Goal: Check status: Check status

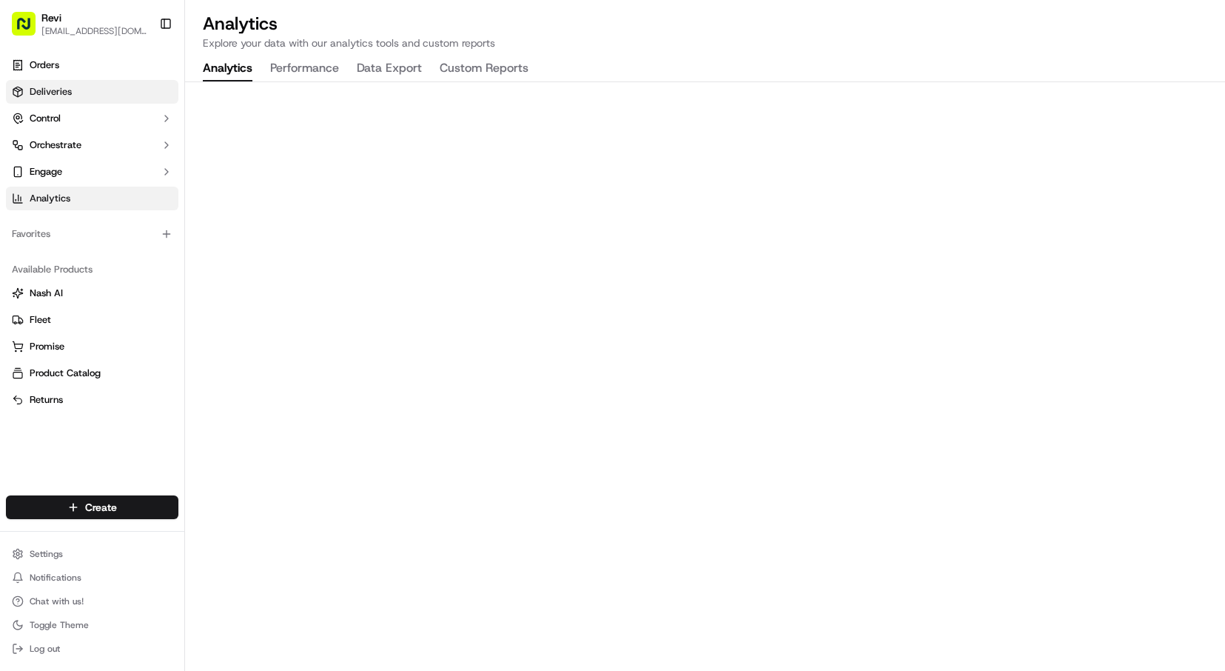
click at [60, 90] on span "Deliveries" at bounding box center [51, 91] width 42 height 13
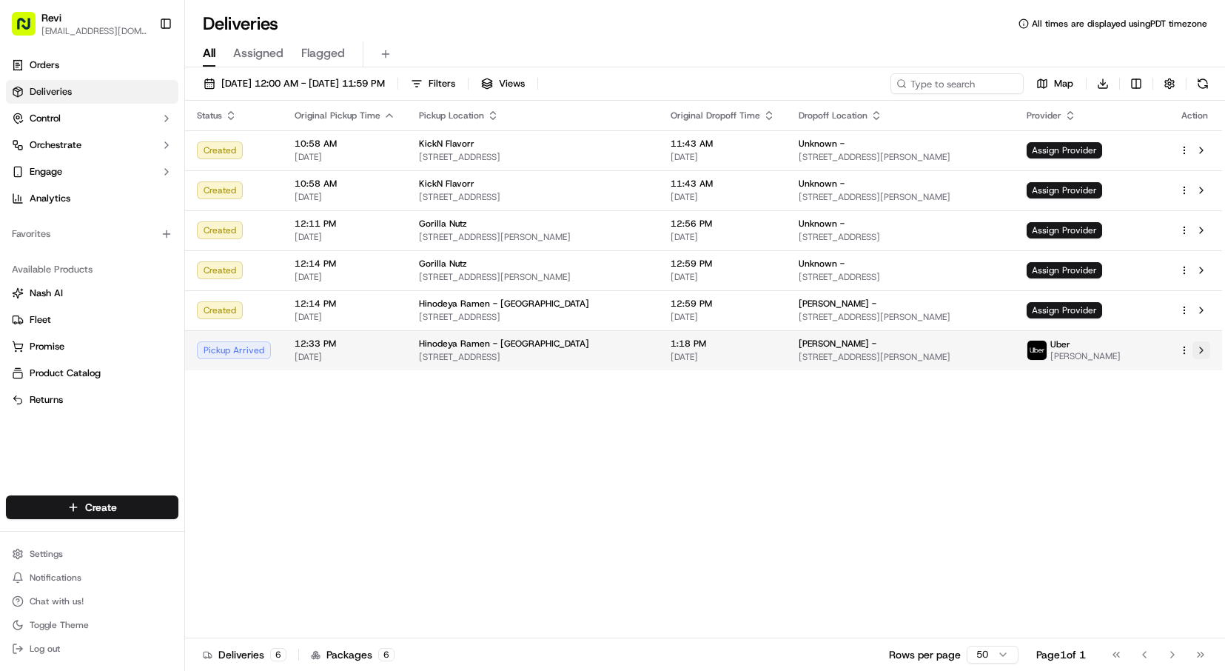
click at [1203, 351] on button at bounding box center [1202, 350] width 18 height 18
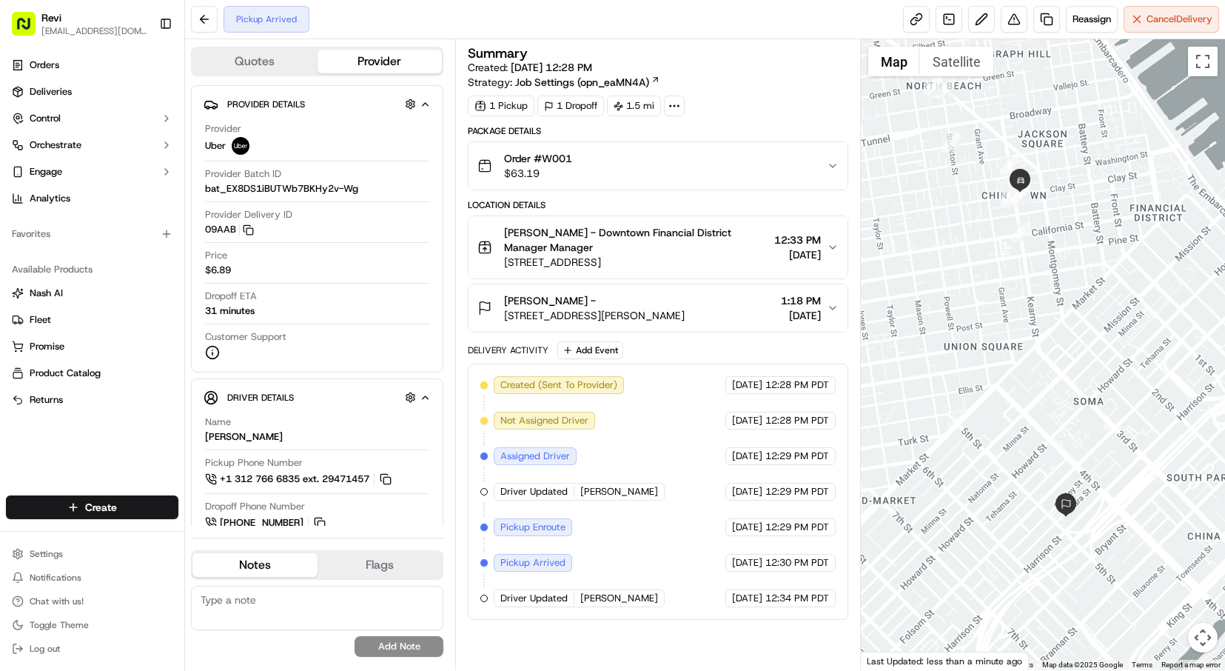
click at [635, 599] on span "[PERSON_NAME]" at bounding box center [619, 597] width 78 height 13
click at [58, 93] on span "Deliveries" at bounding box center [51, 91] width 42 height 13
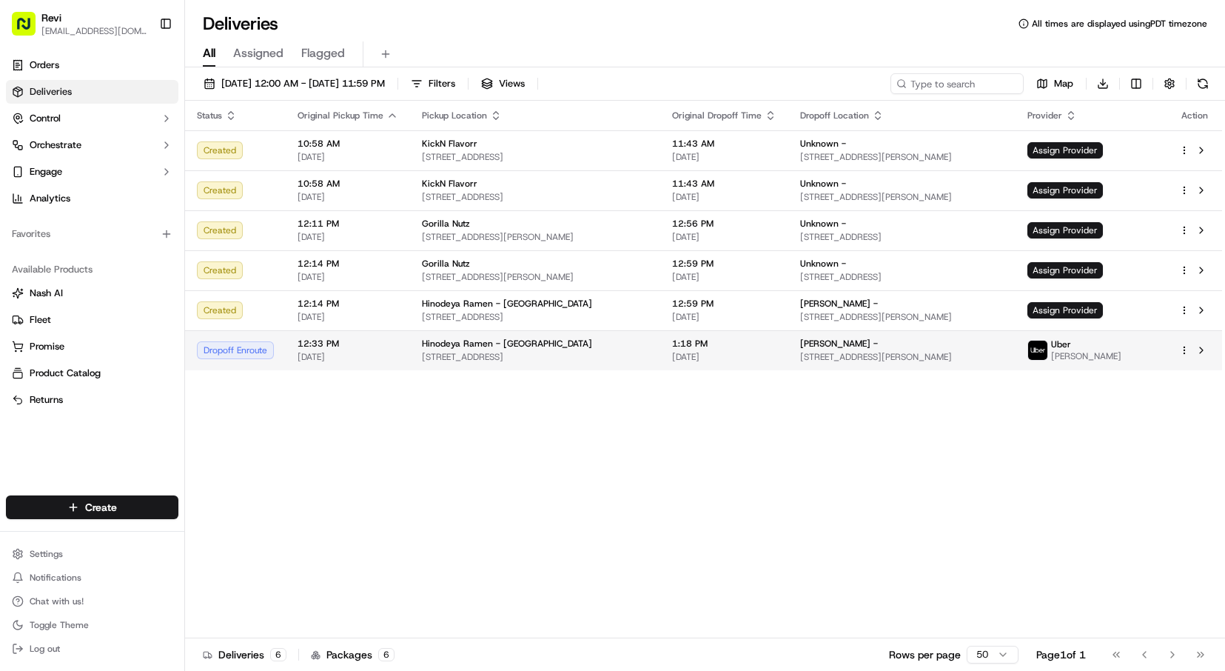
click at [503, 347] on span "Hinodeya Ramen - Downtown Financial District" at bounding box center [507, 344] width 170 height 12
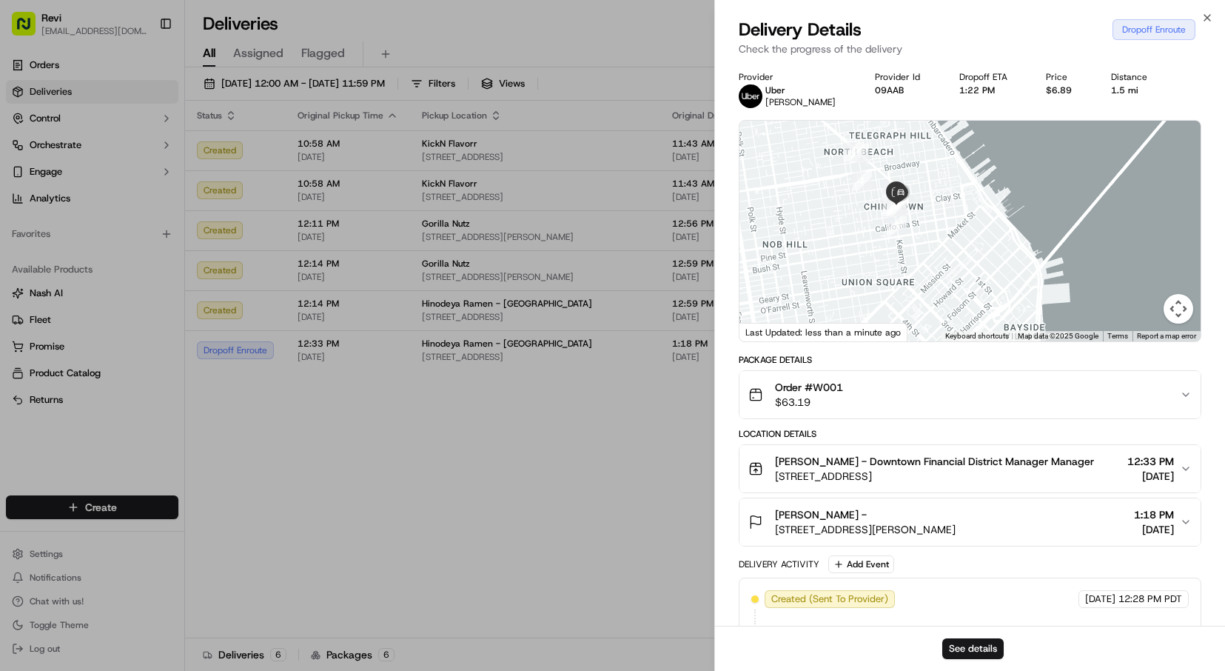
drag, startPoint x: 912, startPoint y: 203, endPoint x: 953, endPoint y: 267, distance: 76.6
click at [963, 297] on div at bounding box center [969, 231] width 461 height 221
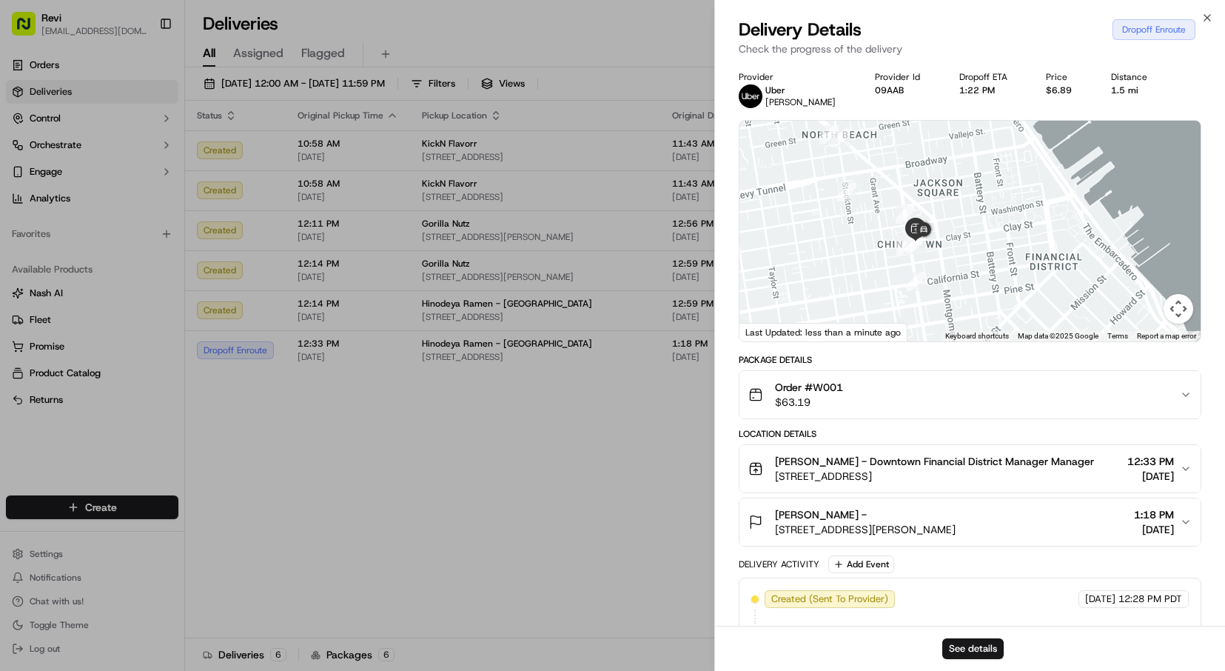
drag, startPoint x: 927, startPoint y: 212, endPoint x: 980, endPoint y: 259, distance: 71.3
click at [979, 259] on div at bounding box center [969, 231] width 461 height 221
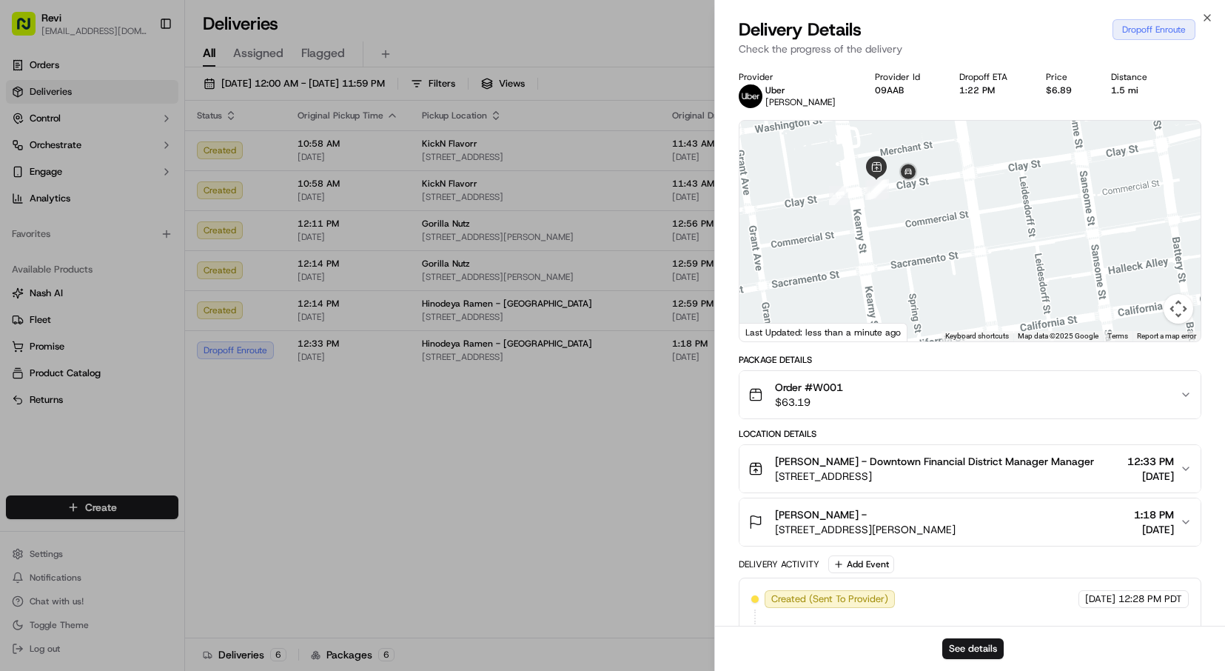
drag, startPoint x: 1000, startPoint y: 216, endPoint x: 1055, endPoint y: 225, distance: 55.5
click at [1068, 219] on div at bounding box center [969, 231] width 461 height 221
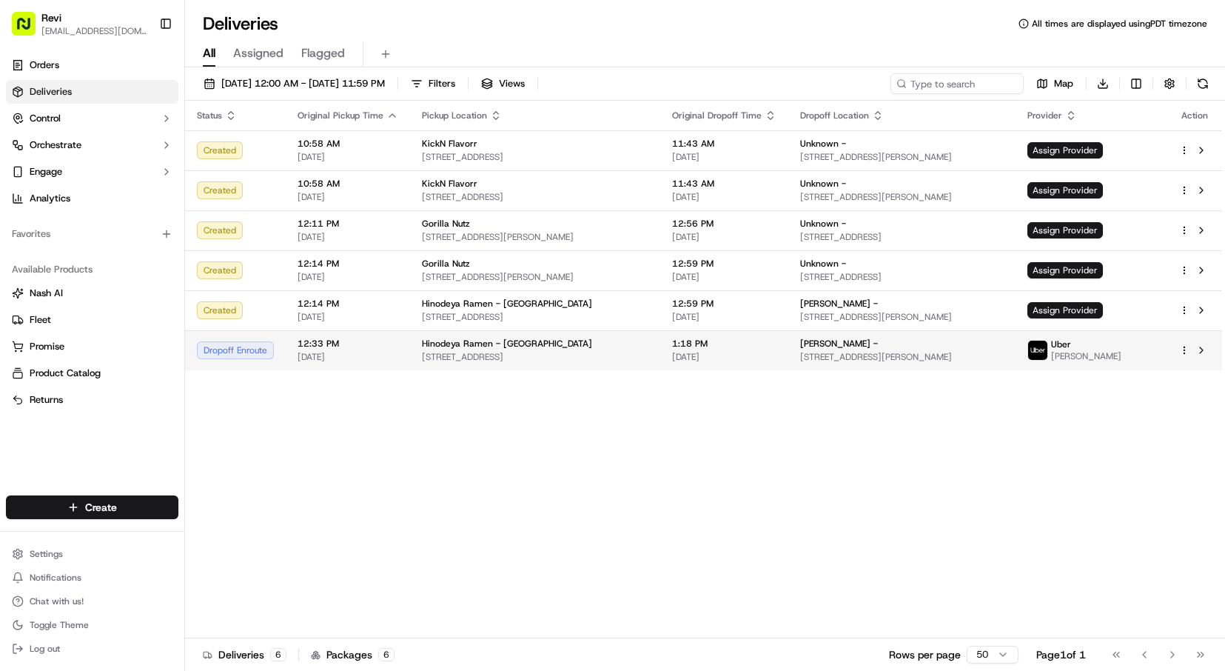
click at [1121, 356] on span "[PERSON_NAME]" at bounding box center [1086, 356] width 70 height 12
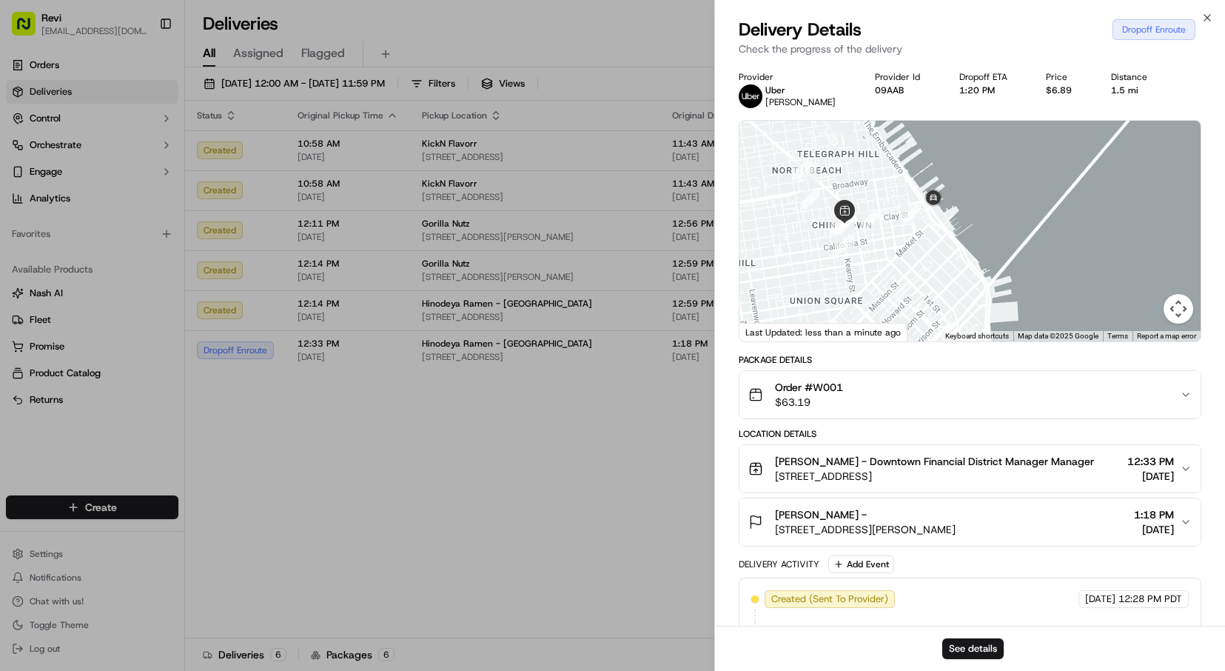
drag, startPoint x: 922, startPoint y: 251, endPoint x: 905, endPoint y: 282, distance: 35.4
click at [906, 284] on div at bounding box center [969, 231] width 461 height 221
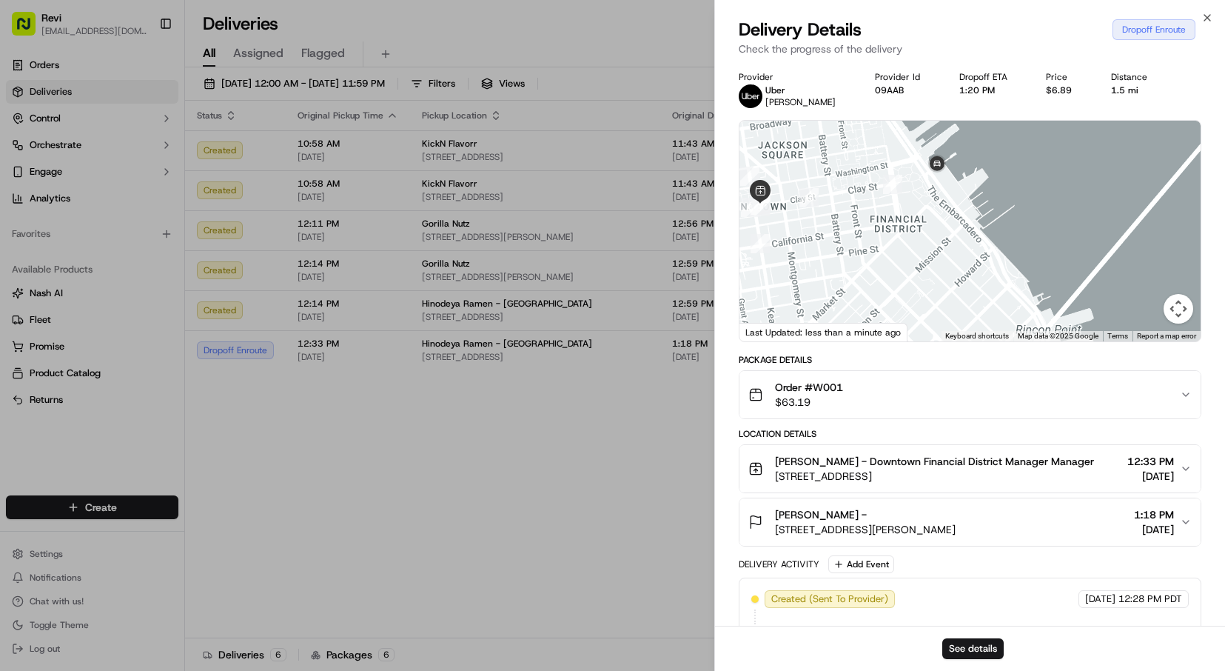
drag, startPoint x: 941, startPoint y: 198, endPoint x: 919, endPoint y: 255, distance: 60.9
click at [919, 255] on div at bounding box center [969, 231] width 461 height 221
click at [1207, 12] on icon "button" at bounding box center [1207, 18] width 12 height 12
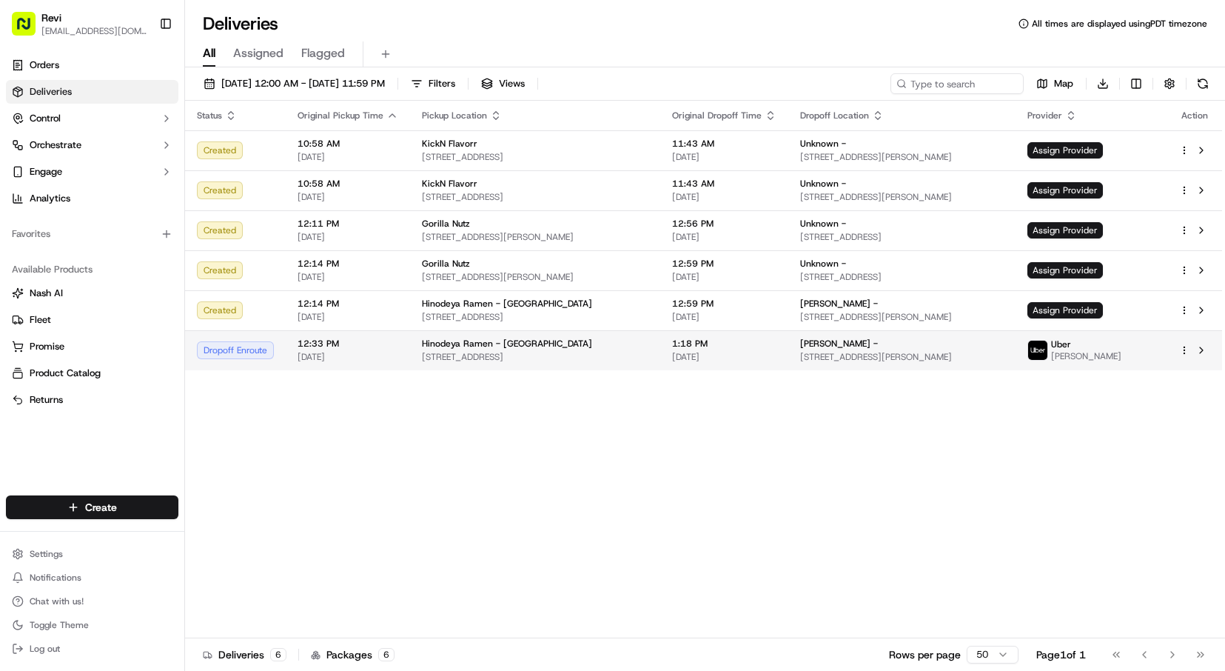
click at [466, 352] on span "[STREET_ADDRESS]" at bounding box center [535, 357] width 227 height 12
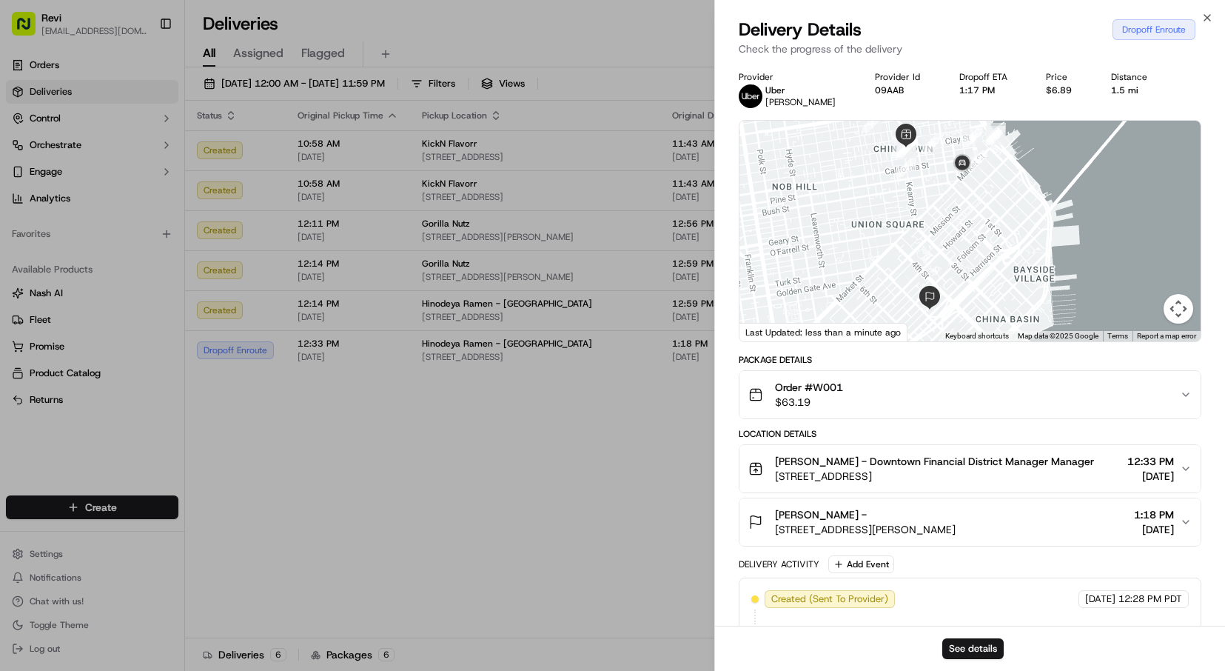
drag, startPoint x: 981, startPoint y: 270, endPoint x: 980, endPoint y: 282, distance: 11.9
click at [980, 282] on div at bounding box center [969, 231] width 461 height 221
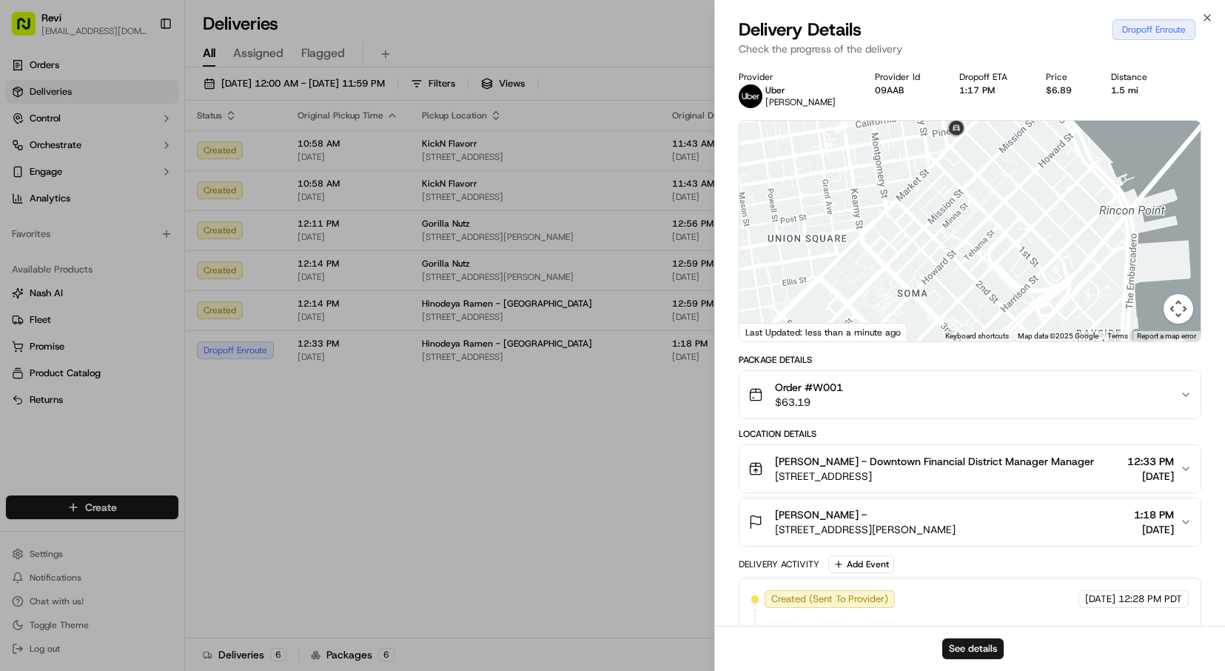
drag, startPoint x: 989, startPoint y: 178, endPoint x: 995, endPoint y: 207, distance: 29.5
click at [995, 207] on div at bounding box center [969, 231] width 461 height 221
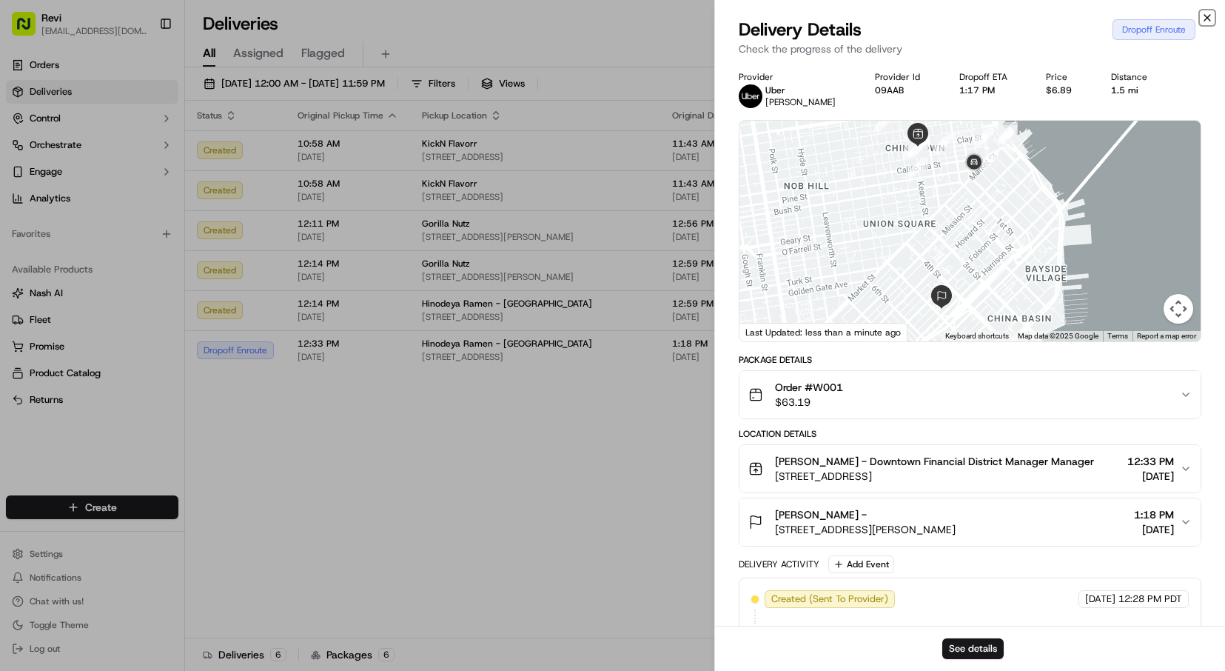
click at [1211, 16] on icon "button" at bounding box center [1207, 18] width 12 height 12
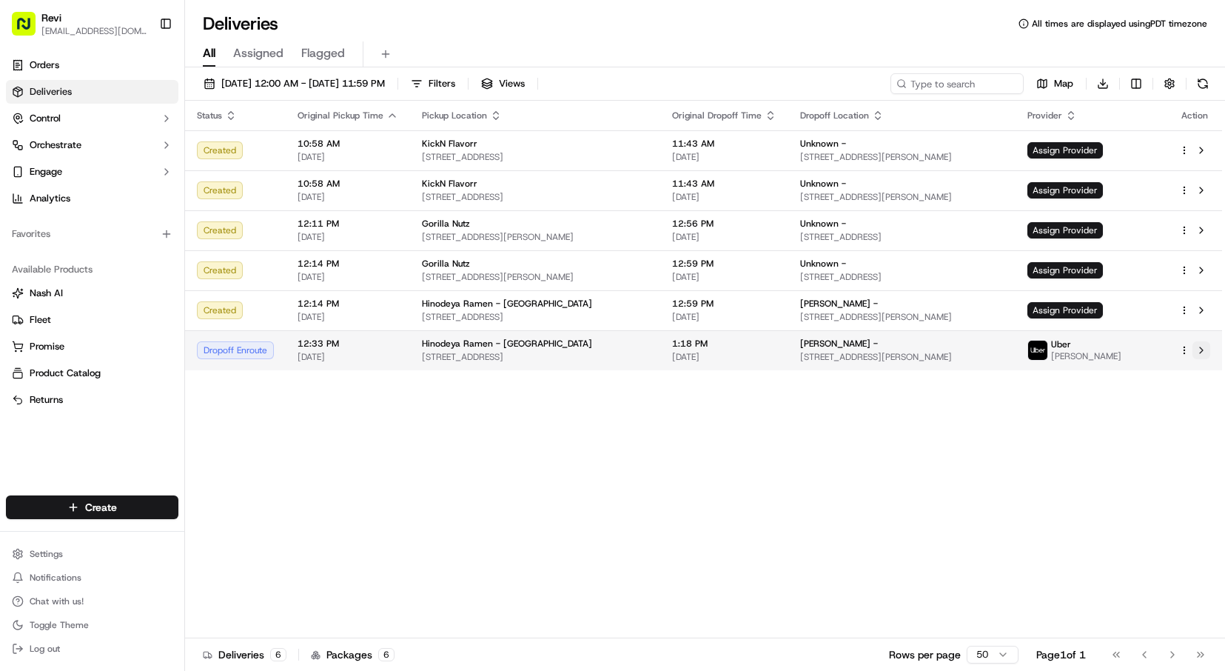
click at [1201, 346] on button at bounding box center [1202, 350] width 18 height 18
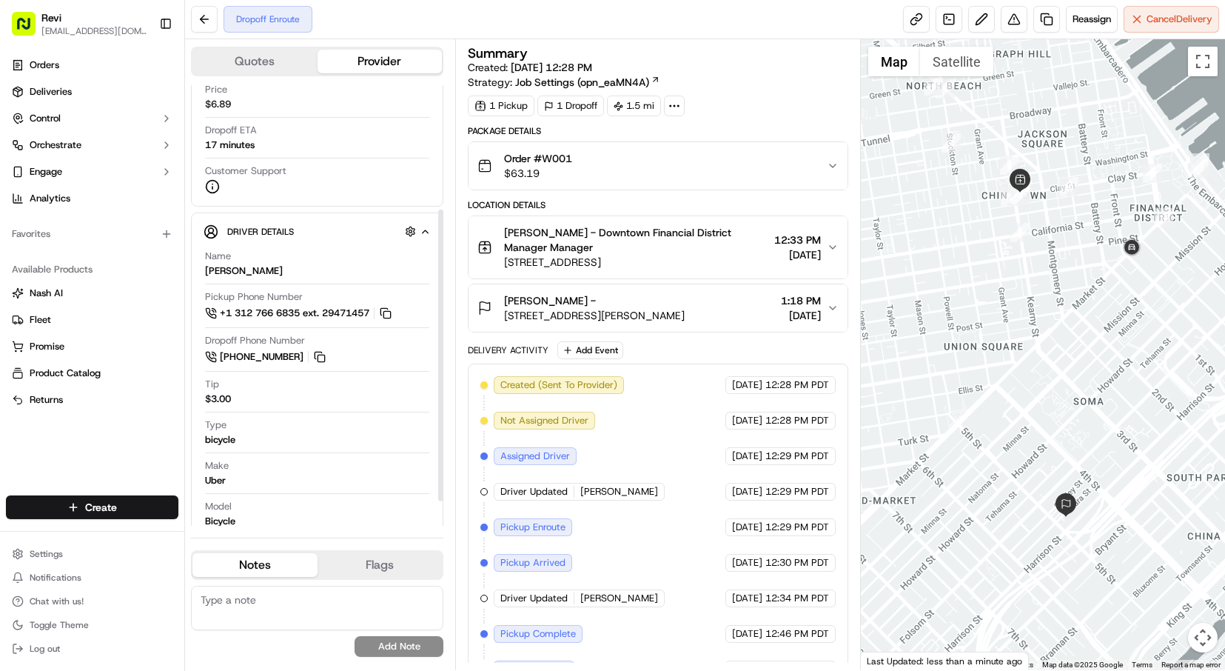
scroll to position [224, 0]
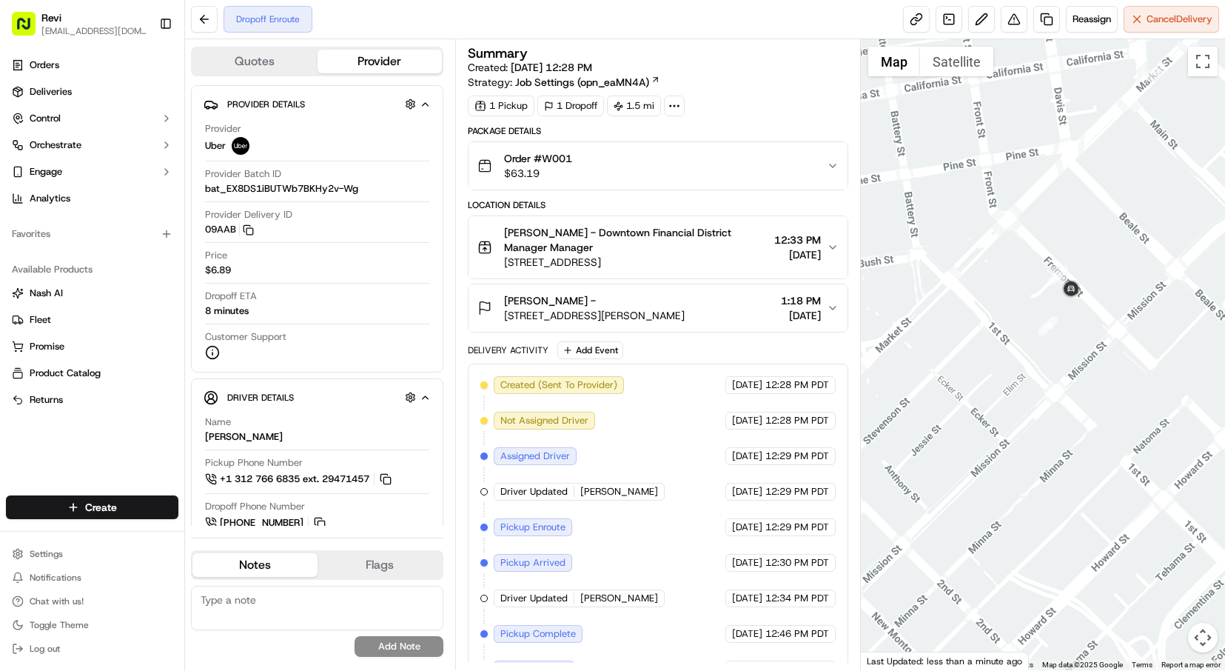
drag, startPoint x: 1156, startPoint y: 275, endPoint x: 1104, endPoint y: 301, distance: 57.6
click at [1125, 303] on div at bounding box center [1043, 354] width 364 height 631
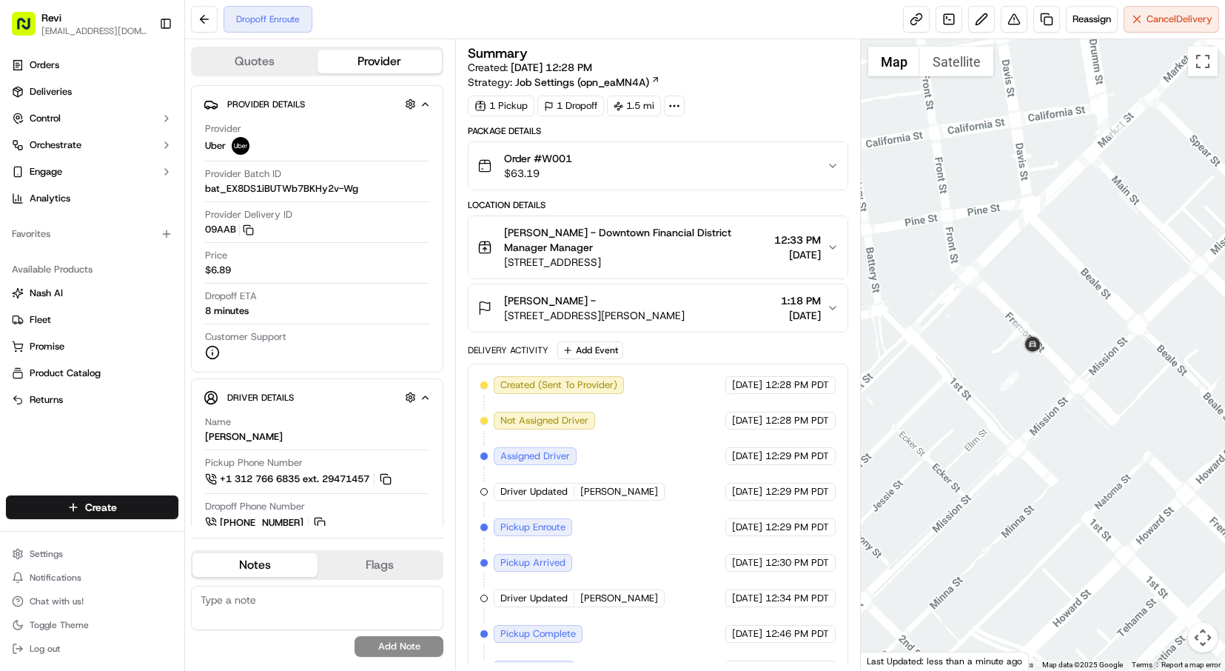
drag, startPoint x: 1144, startPoint y: 206, endPoint x: 1103, endPoint y: 257, distance: 65.3
click at [1103, 265] on div at bounding box center [1043, 354] width 364 height 631
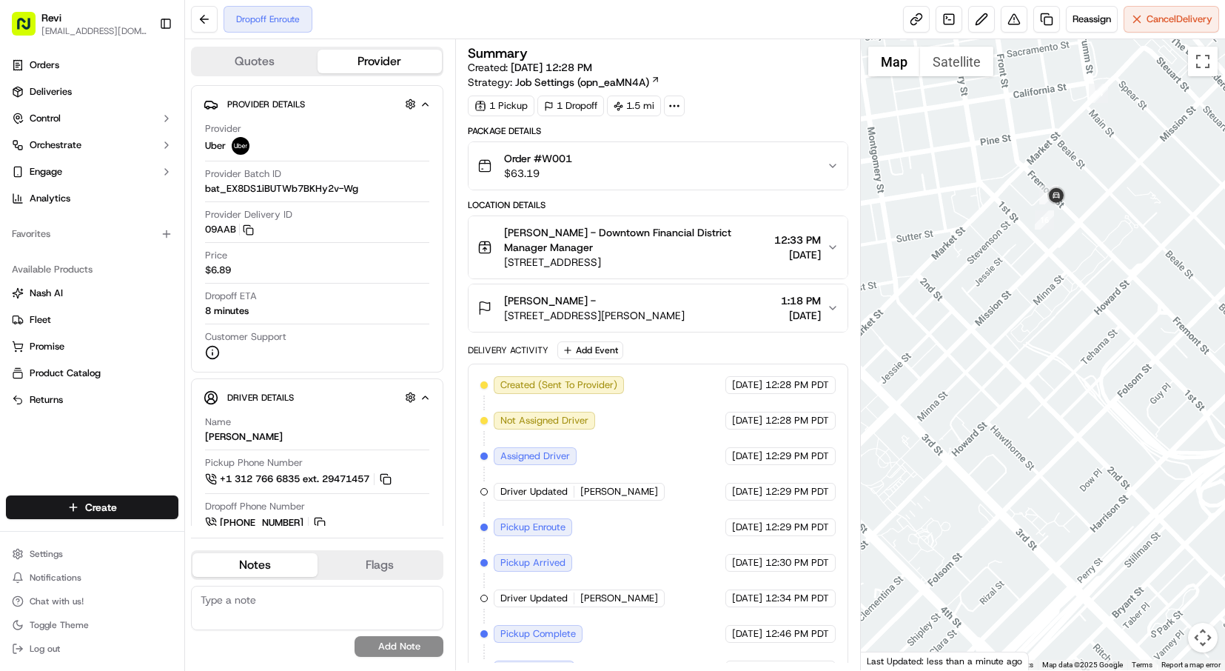
drag, startPoint x: 1099, startPoint y: 423, endPoint x: 1096, endPoint y: 285, distance: 137.7
click at [1100, 264] on div at bounding box center [1043, 354] width 364 height 631
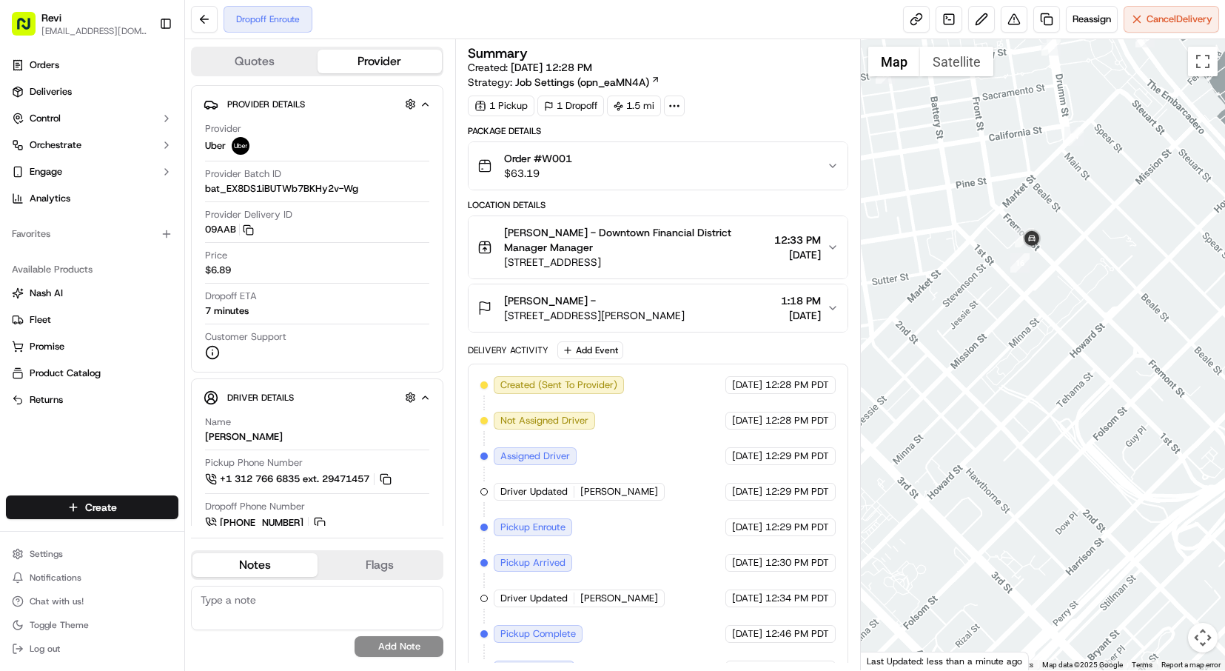
drag, startPoint x: 1102, startPoint y: 266, endPoint x: 1091, endPoint y: 333, distance: 67.5
click at [1090, 334] on div at bounding box center [1043, 354] width 364 height 631
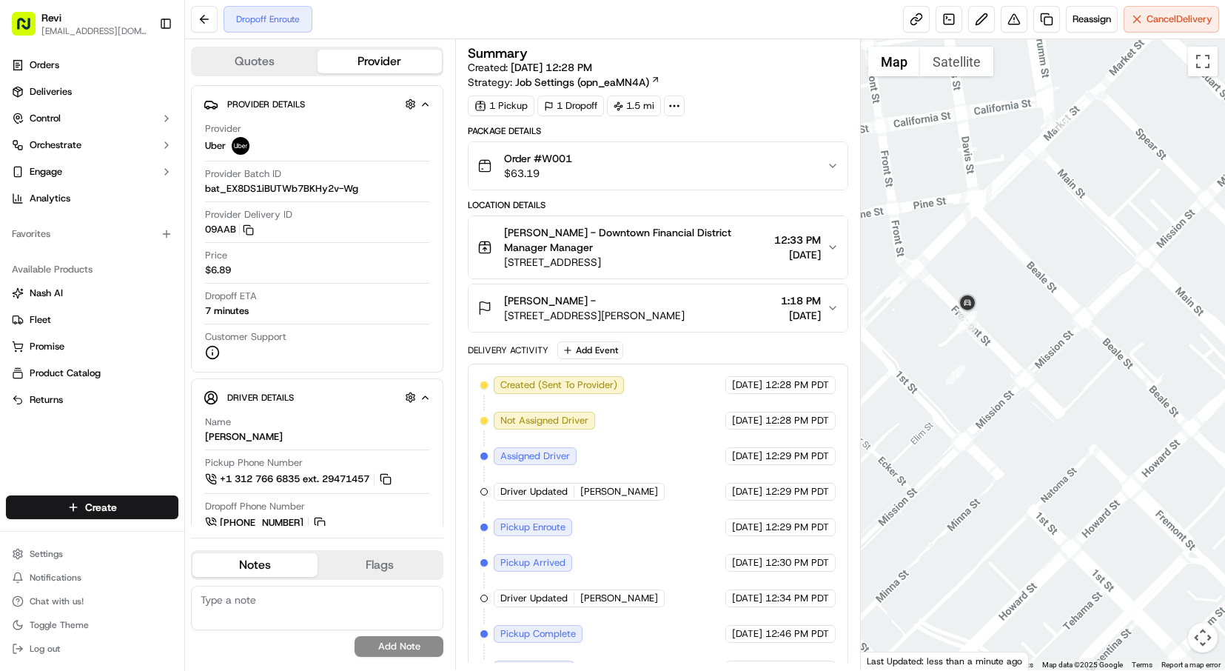
drag, startPoint x: 1024, startPoint y: 254, endPoint x: 1020, endPoint y: 261, distance: 7.6
click at [1019, 275] on div at bounding box center [1043, 354] width 364 height 631
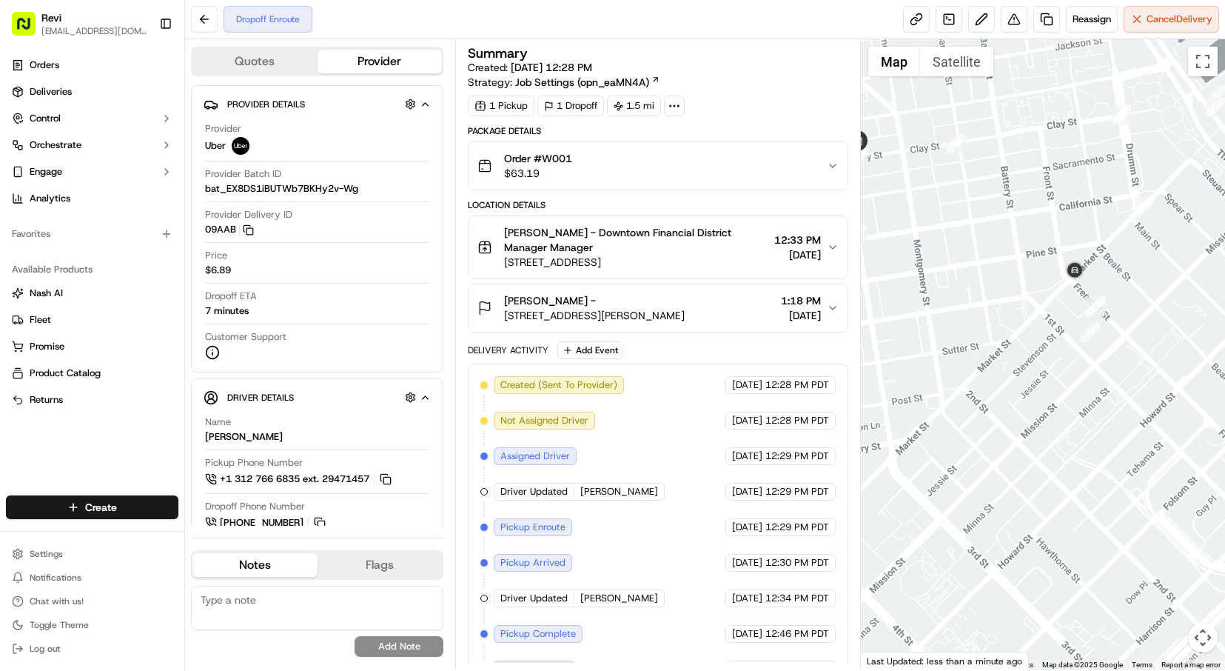
drag, startPoint x: 1044, startPoint y: 317, endPoint x: 1143, endPoint y: 287, distance: 103.5
click at [1143, 287] on div at bounding box center [1043, 354] width 364 height 631
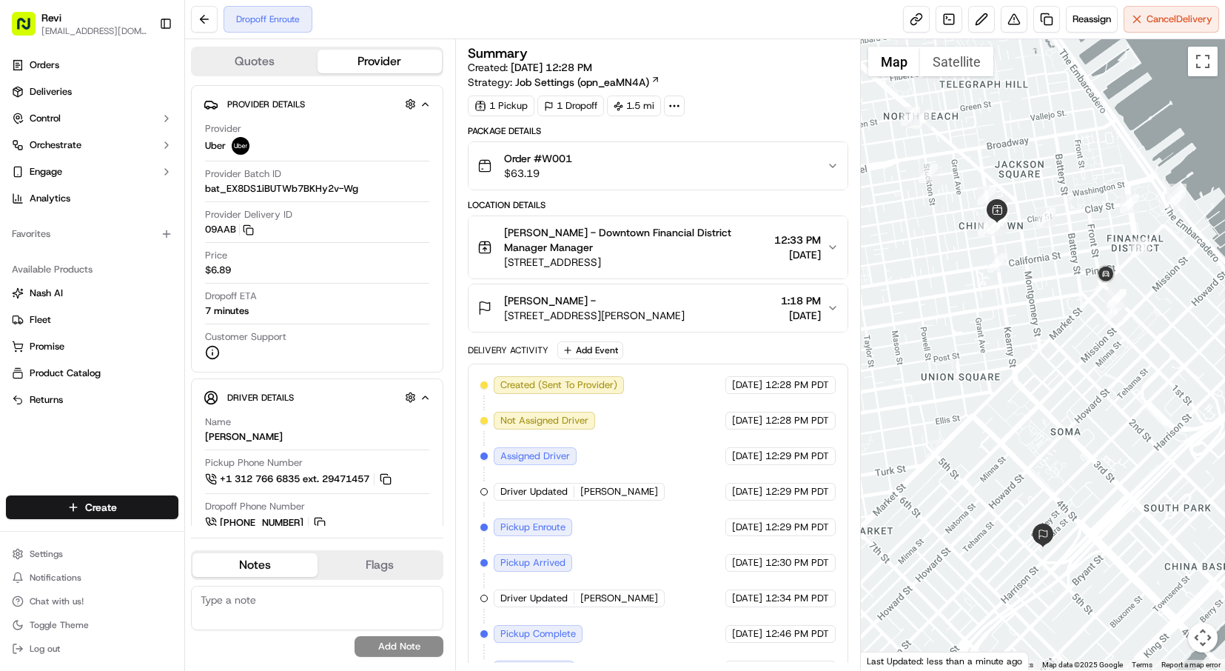
scroll to position [28, 0]
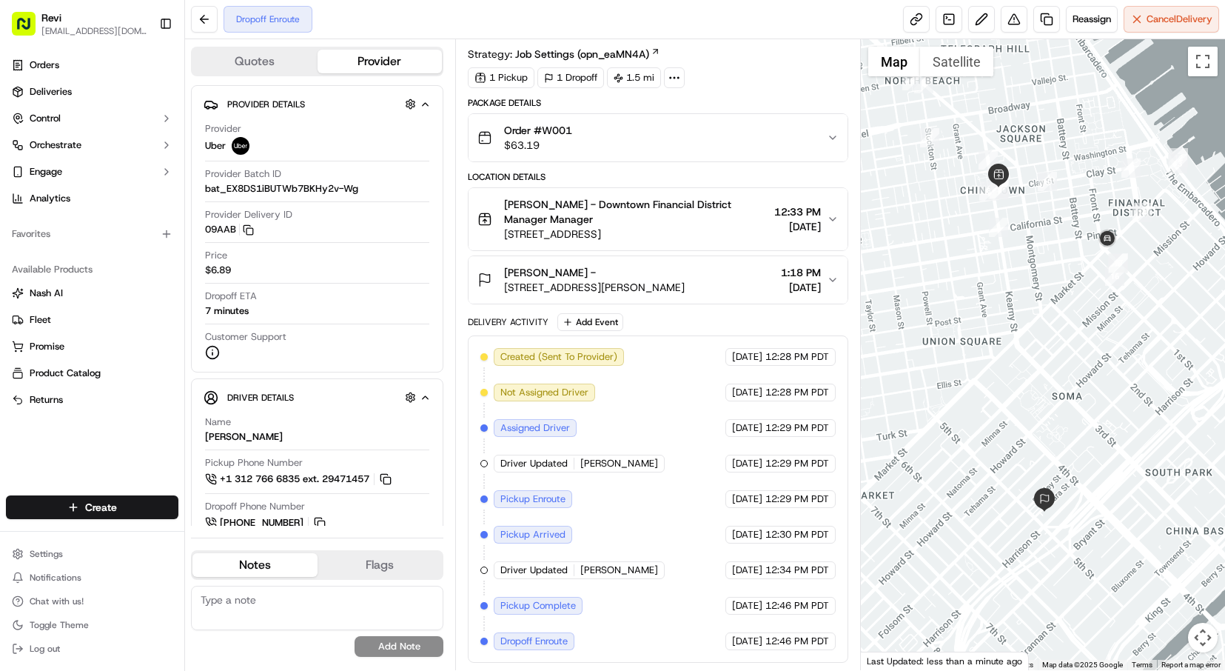
drag, startPoint x: 1080, startPoint y: 405, endPoint x: 1082, endPoint y: 367, distance: 37.8
click at [1082, 367] on div at bounding box center [1043, 354] width 364 height 631
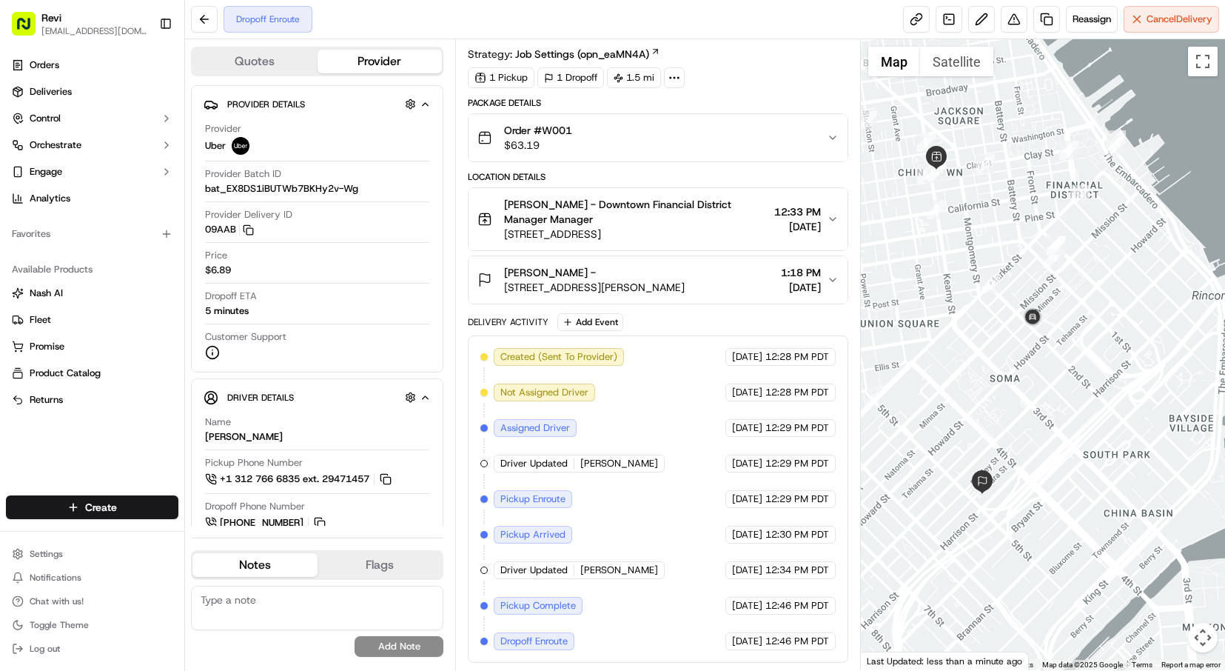
drag, startPoint x: 1109, startPoint y: 394, endPoint x: 1052, endPoint y: 376, distance: 59.7
click at [1044, 377] on div at bounding box center [1043, 354] width 364 height 631
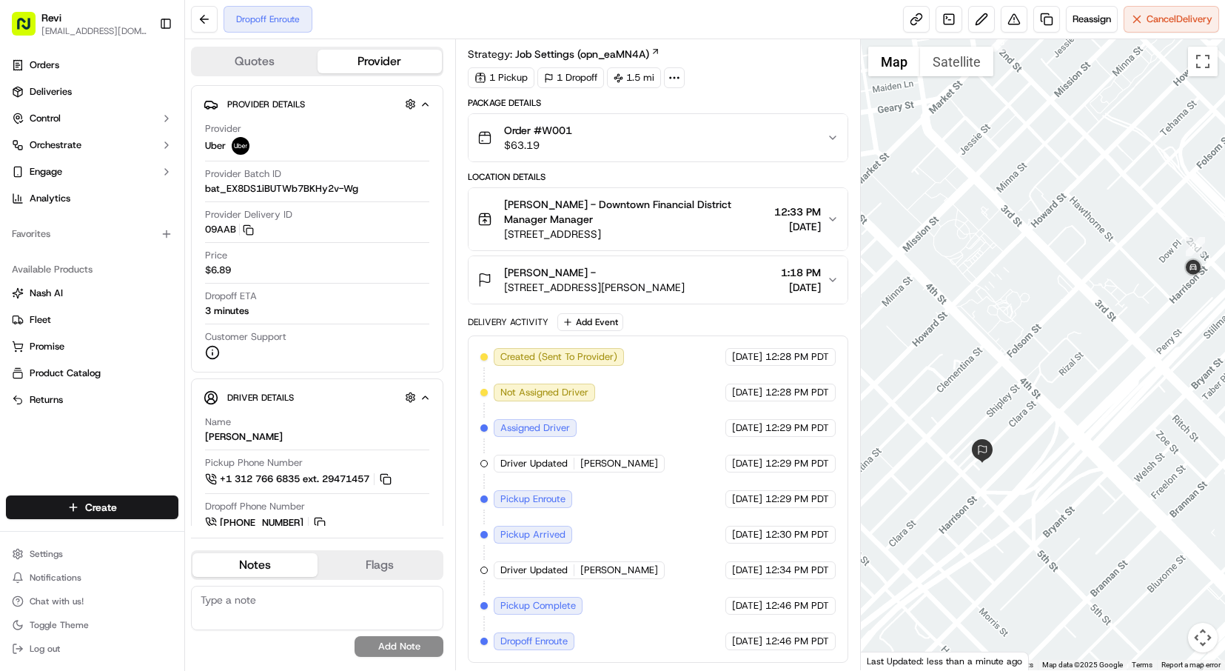
drag, startPoint x: 1021, startPoint y: 492, endPoint x: 1057, endPoint y: 463, distance: 45.9
click at [1057, 463] on div at bounding box center [1043, 354] width 364 height 631
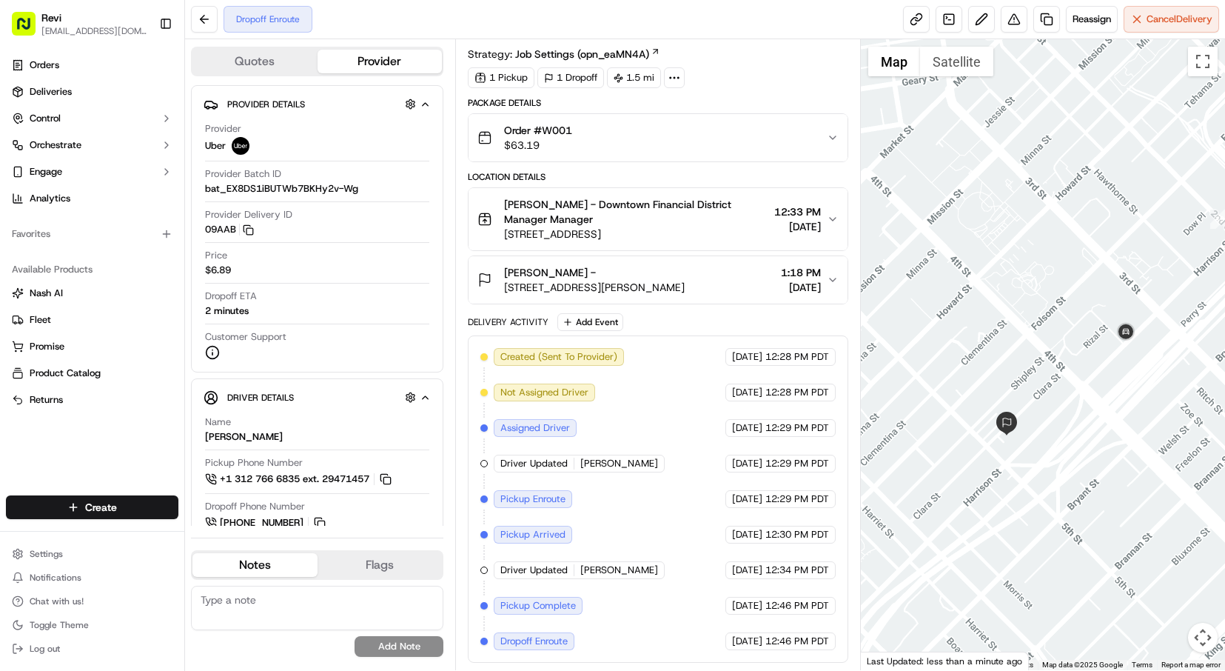
drag, startPoint x: 1039, startPoint y: 452, endPoint x: 1068, endPoint y: 425, distance: 40.3
click at [1101, 423] on div at bounding box center [1043, 354] width 364 height 631
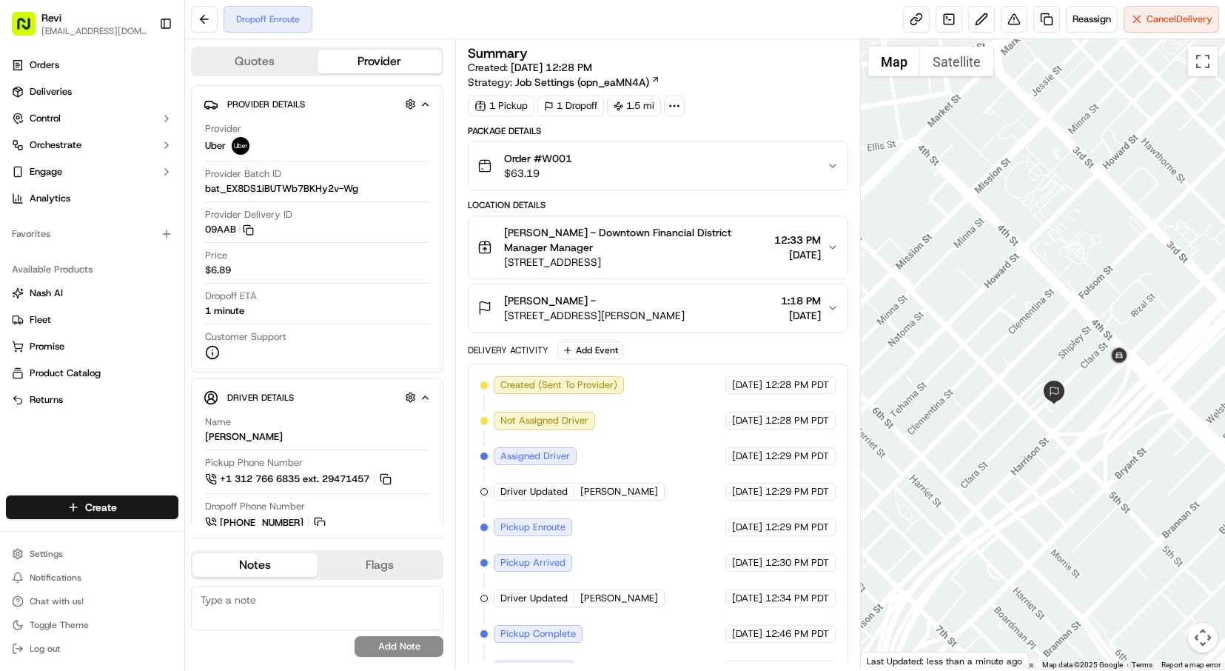
drag, startPoint x: 1070, startPoint y: 480, endPoint x: 1086, endPoint y: 315, distance: 166.6
click at [1071, 302] on div at bounding box center [1043, 354] width 364 height 631
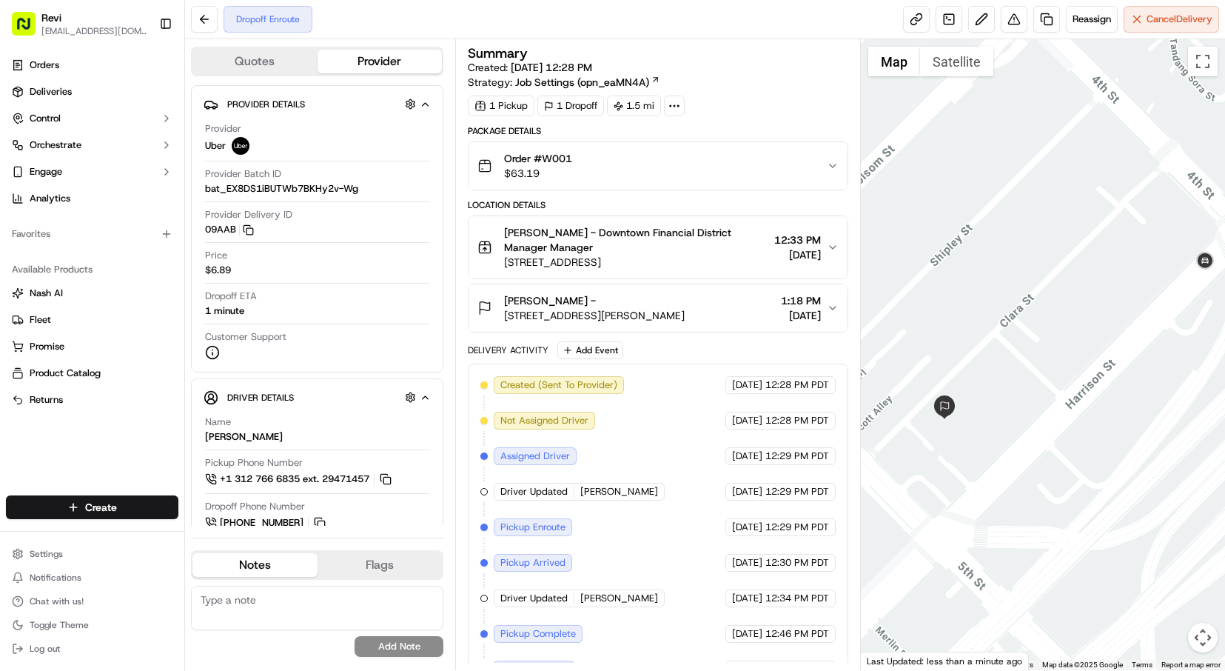
drag, startPoint x: 1010, startPoint y: 424, endPoint x: 1056, endPoint y: 392, distance: 56.3
click at [1056, 392] on div at bounding box center [1043, 354] width 364 height 631
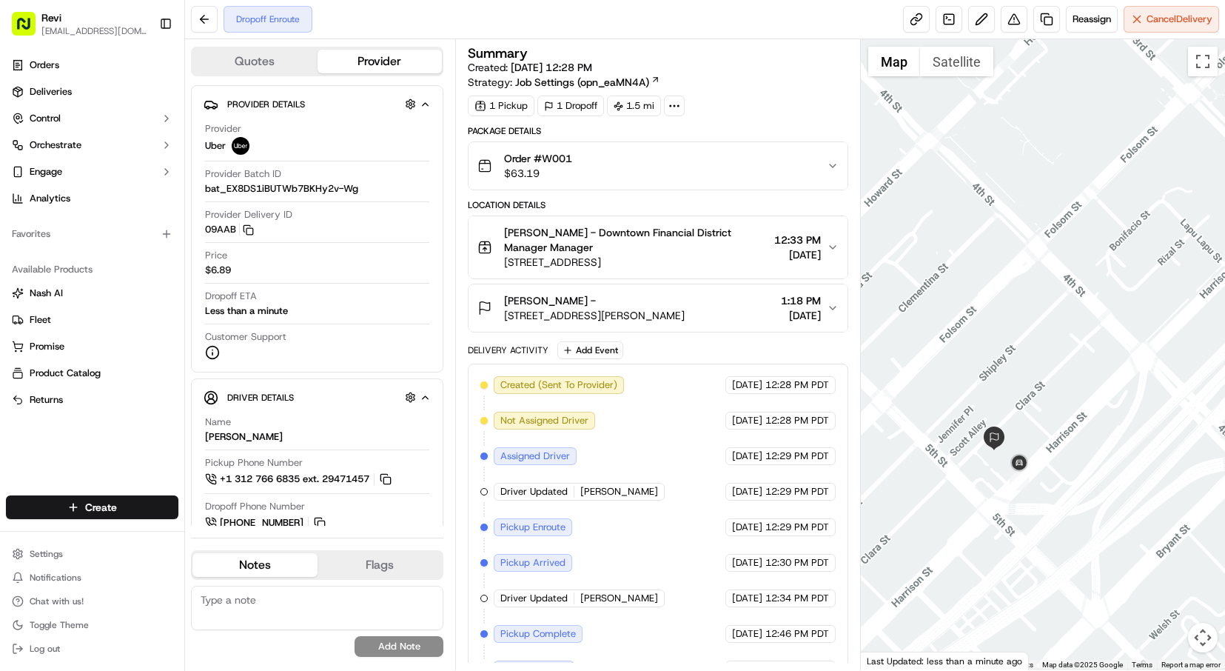
drag, startPoint x: 1075, startPoint y: 469, endPoint x: 1130, endPoint y: 204, distance: 270.8
click at [1139, 150] on div at bounding box center [1043, 354] width 364 height 631
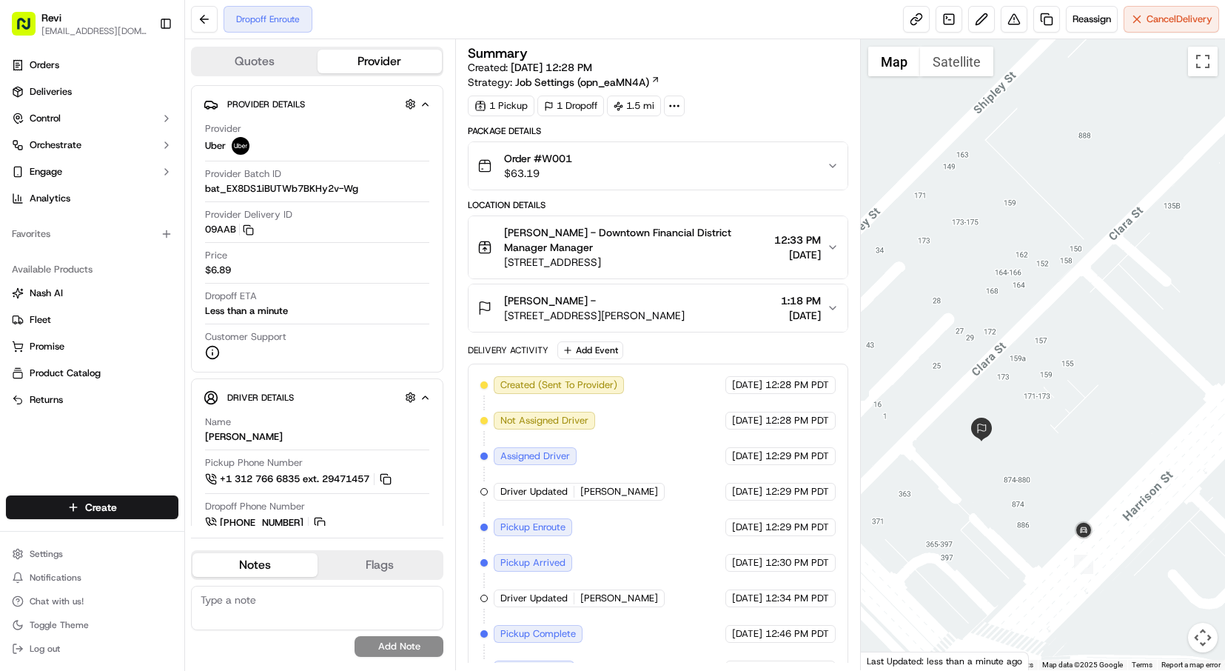
drag, startPoint x: 1019, startPoint y: 426, endPoint x: 1141, endPoint y: 270, distance: 198.7
click at [1141, 269] on div at bounding box center [1043, 354] width 364 height 631
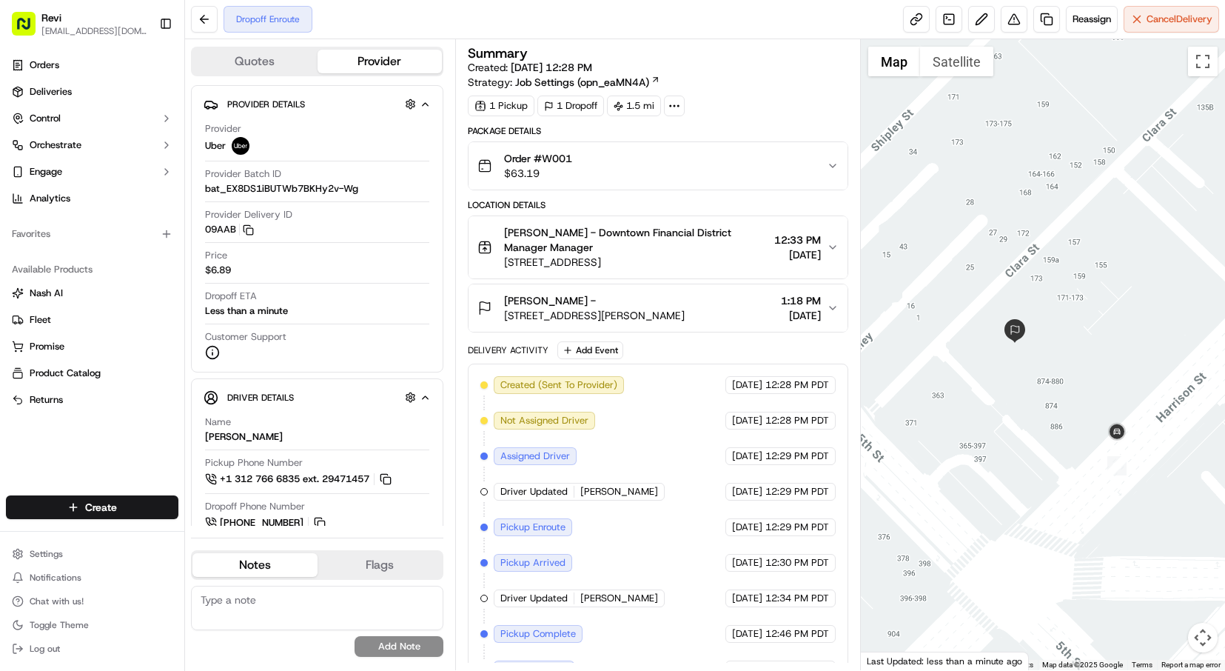
drag, startPoint x: 1058, startPoint y: 431, endPoint x: 1087, endPoint y: 345, distance: 90.6
click at [1086, 345] on div at bounding box center [1043, 354] width 364 height 631
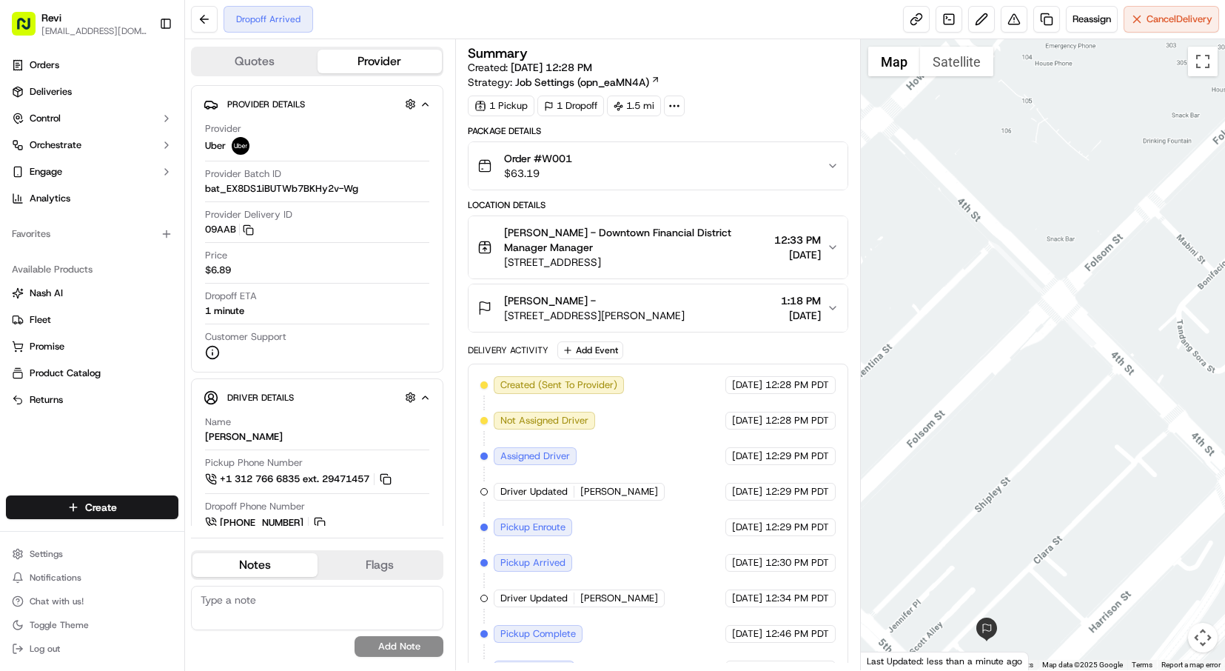
drag, startPoint x: 1076, startPoint y: 437, endPoint x: 1122, endPoint y: 274, distance: 169.2
click at [1149, 183] on div at bounding box center [1043, 354] width 364 height 631
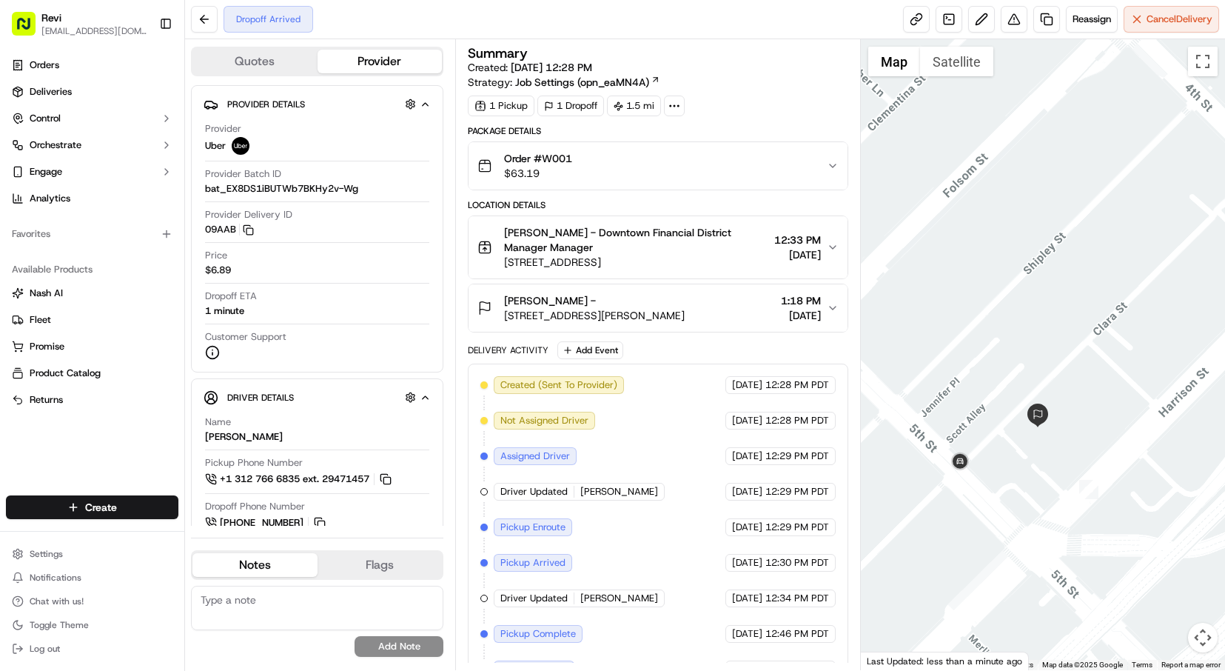
drag, startPoint x: 1062, startPoint y: 455, endPoint x: 1115, endPoint y: 235, distance: 226.0
click at [1118, 218] on div at bounding box center [1043, 354] width 364 height 631
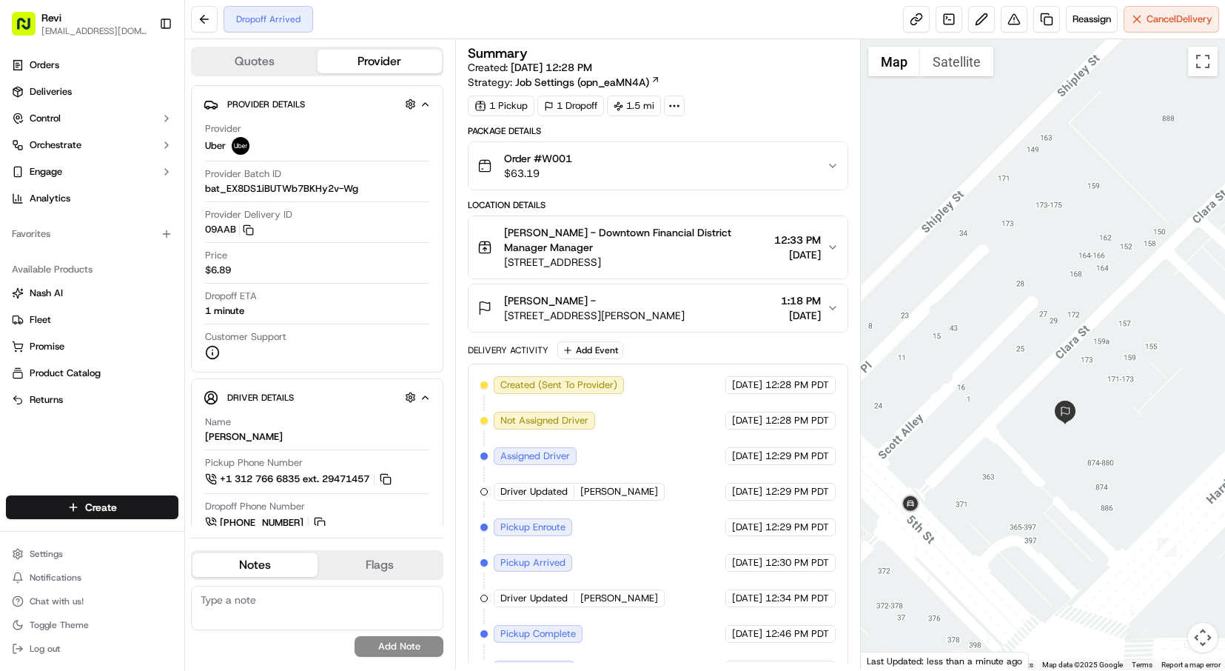
drag, startPoint x: 1070, startPoint y: 377, endPoint x: 1124, endPoint y: 332, distance: 69.4
click at [1121, 332] on div at bounding box center [1043, 354] width 364 height 631
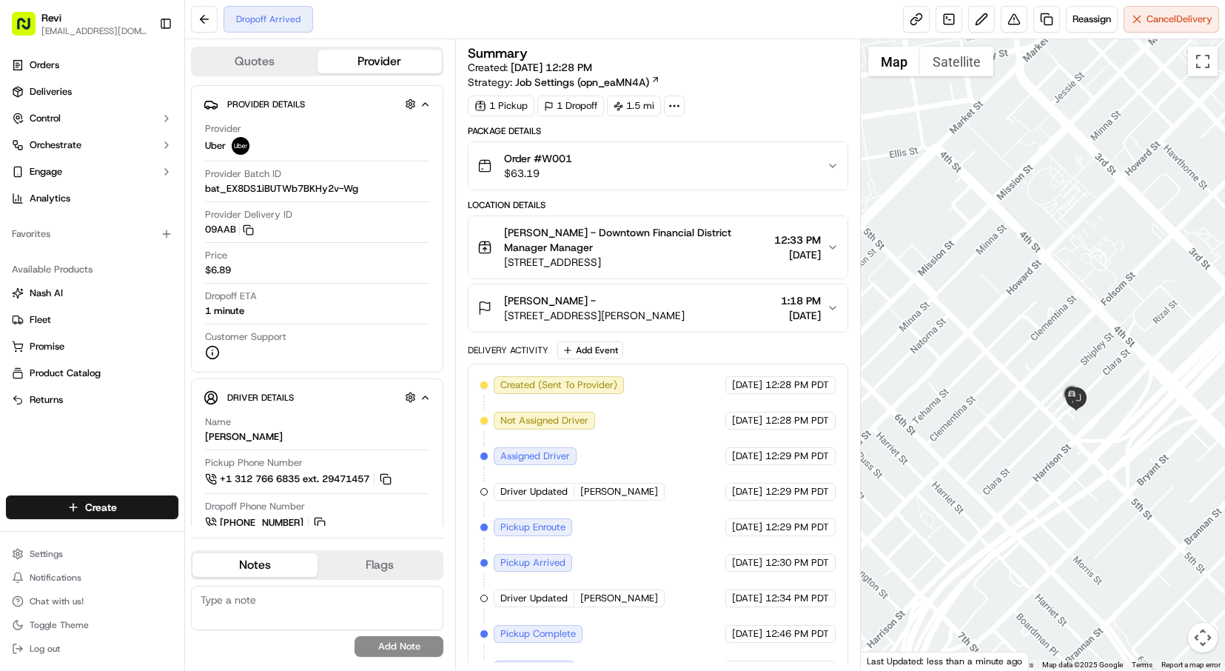
drag, startPoint x: 1065, startPoint y: 478, endPoint x: 1015, endPoint y: 320, distance: 166.2
click at [1016, 279] on div at bounding box center [1043, 354] width 364 height 631
